Goal: Task Accomplishment & Management: Manage account settings

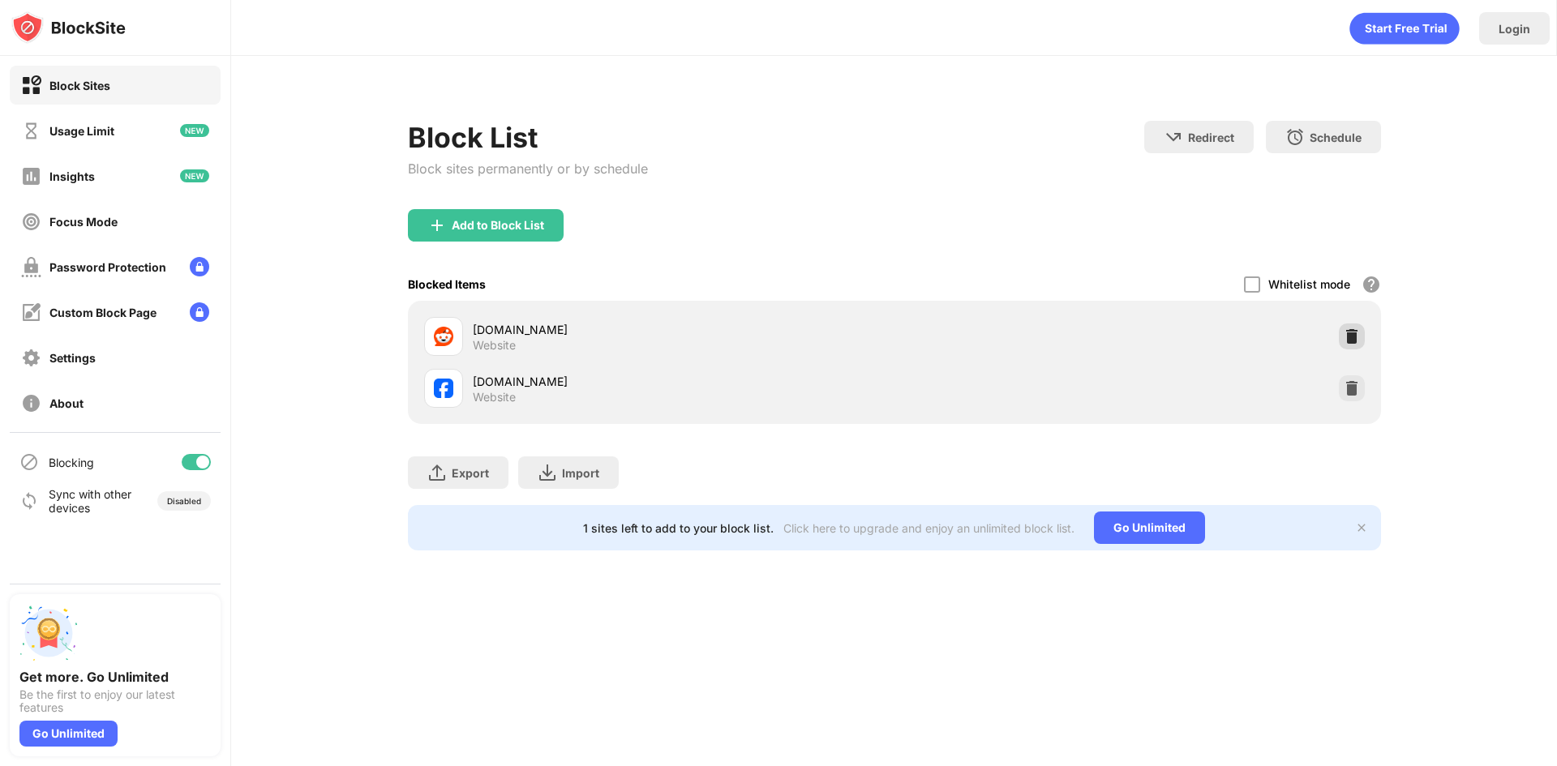
drag, startPoint x: 1354, startPoint y: 331, endPoint x: 1346, endPoint y: 328, distance: 8.5
click at [1354, 331] on img at bounding box center [1352, 336] width 16 height 16
